Goal: Complete application form: Complete application form

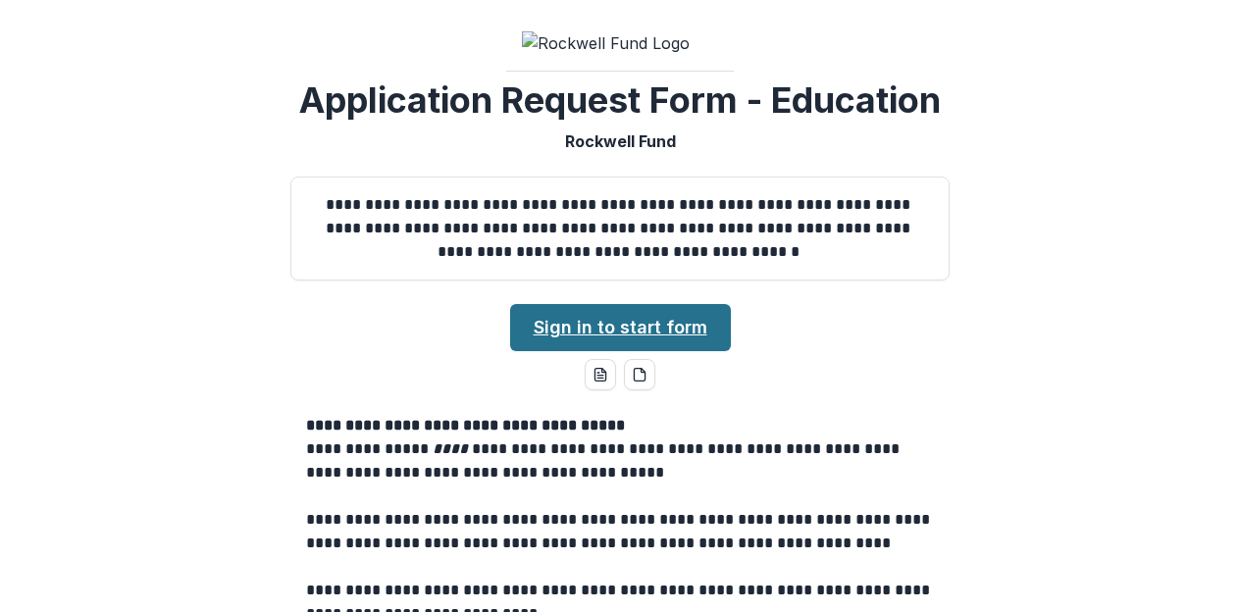
click at [584, 307] on link "Sign in to start form" at bounding box center [620, 327] width 221 height 47
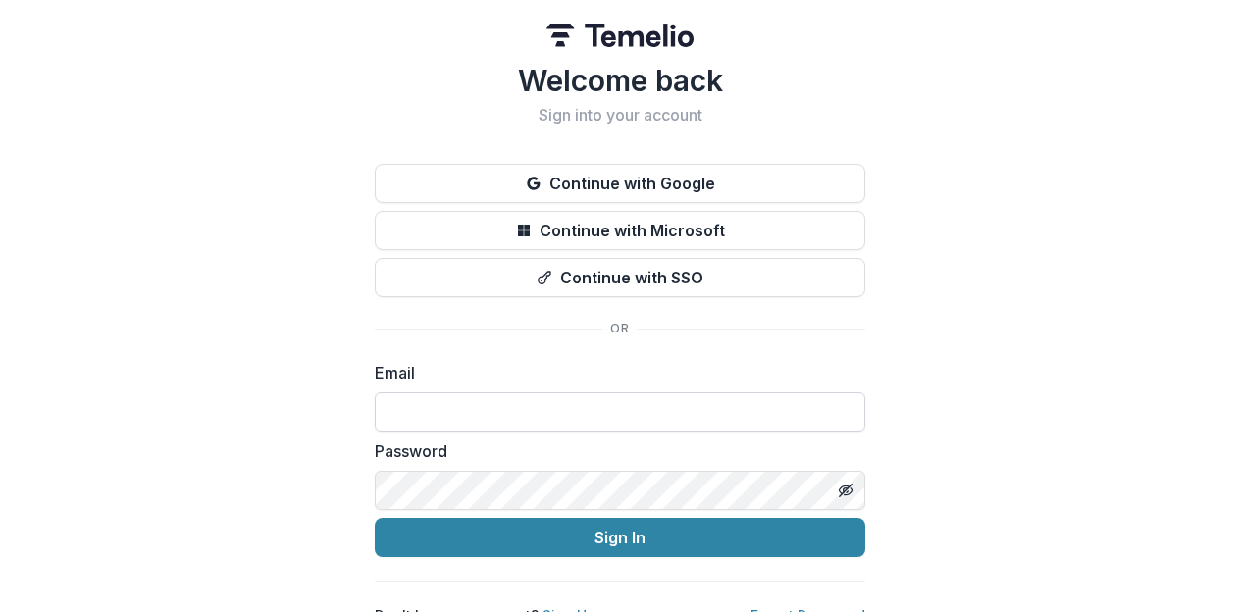
click at [496, 408] on input at bounding box center [620, 411] width 490 height 39
type input "**********"
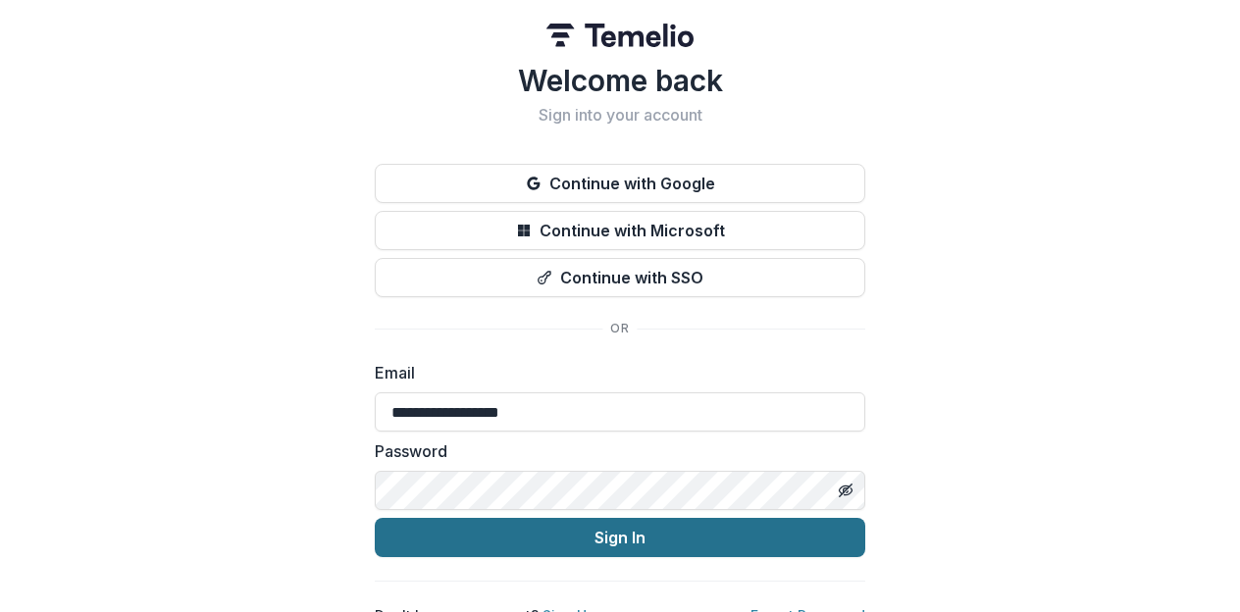
click at [629, 545] on button "Sign In" at bounding box center [620, 537] width 490 height 39
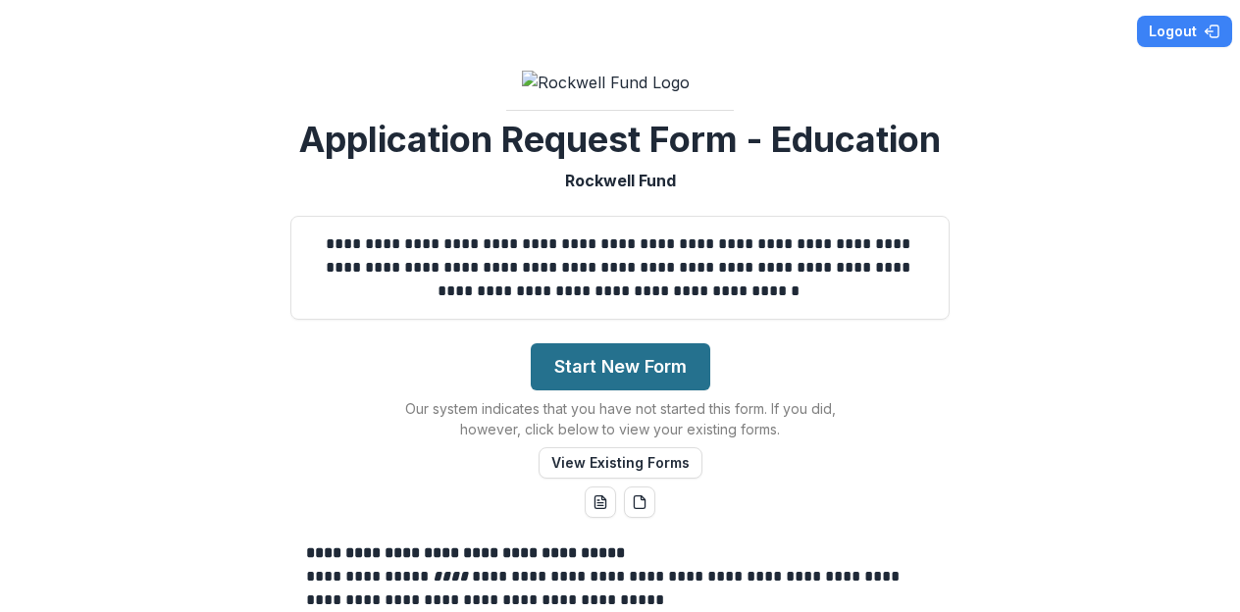
click at [617, 369] on button "Start New Form" at bounding box center [620, 366] width 179 height 47
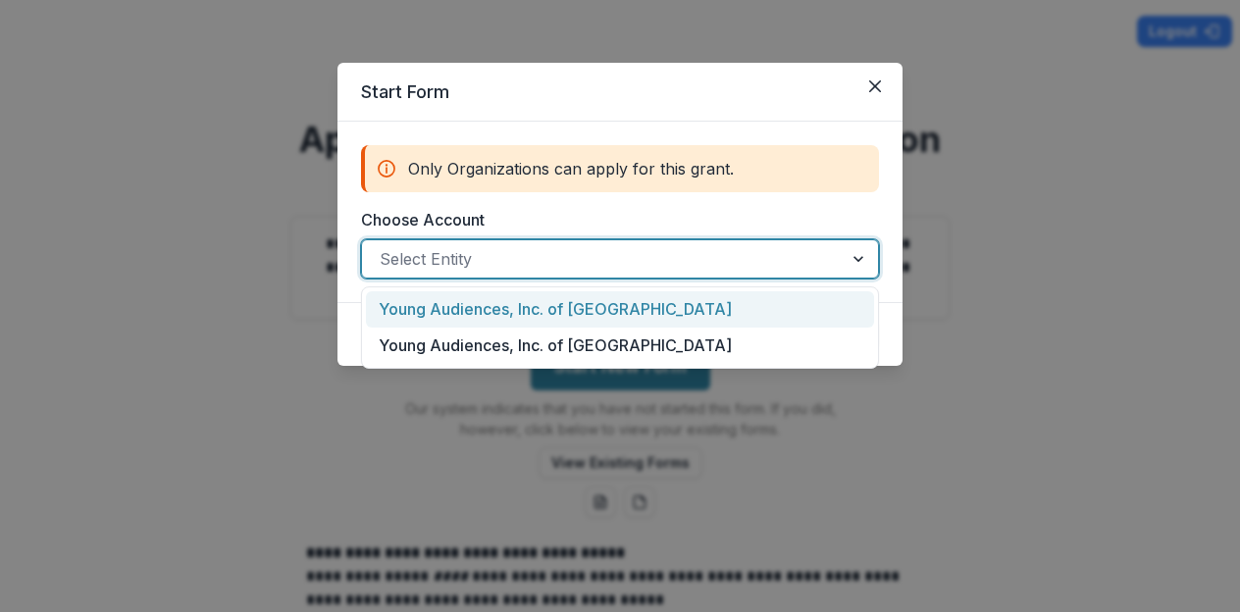
click at [558, 261] on div at bounding box center [602, 258] width 445 height 27
click at [556, 314] on div "Young Audiences, Inc. of Houston" at bounding box center [620, 309] width 508 height 36
click at [747, 262] on div at bounding box center [583, 258] width 406 height 27
click at [664, 317] on div "Young Audiences, Inc. of Houston" at bounding box center [620, 309] width 508 height 36
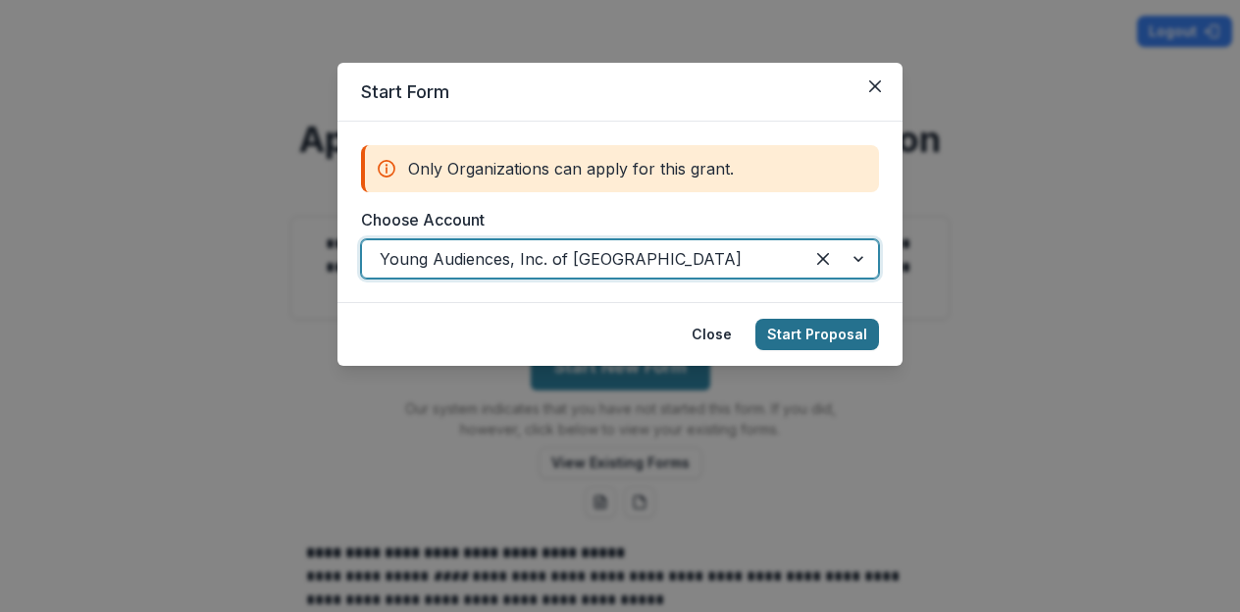
click at [827, 338] on button "Start Proposal" at bounding box center [817, 334] width 124 height 31
